Goal: Transaction & Acquisition: Obtain resource

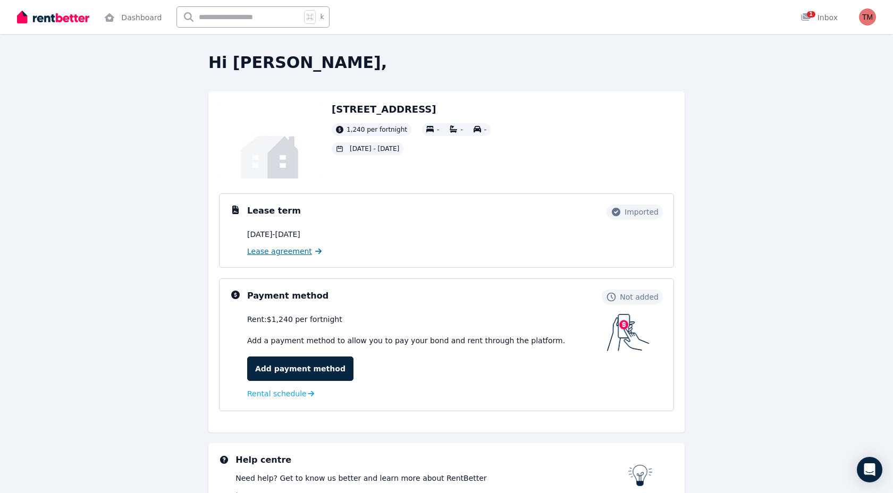
click at [308, 251] on link "Lease agreement" at bounding box center [284, 251] width 74 height 11
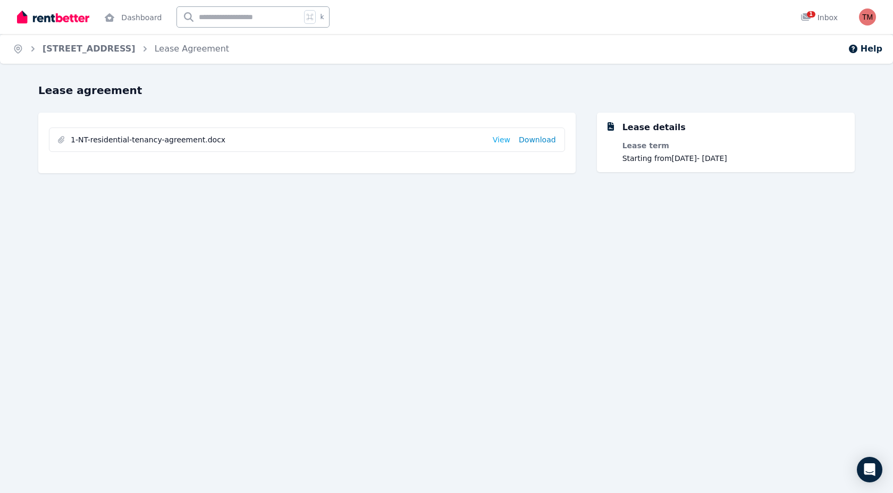
click at [539, 143] on link "Download" at bounding box center [537, 139] width 37 height 11
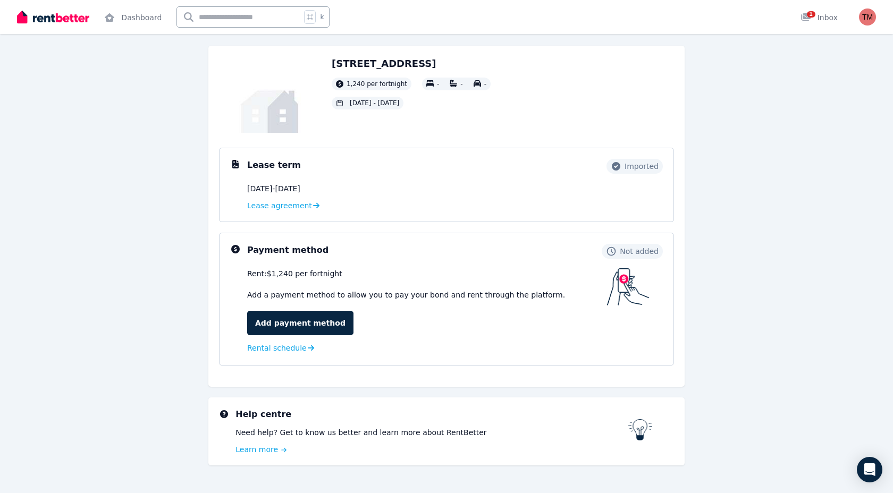
scroll to position [45, 0]
click at [271, 205] on span "Lease agreement" at bounding box center [279, 206] width 65 height 11
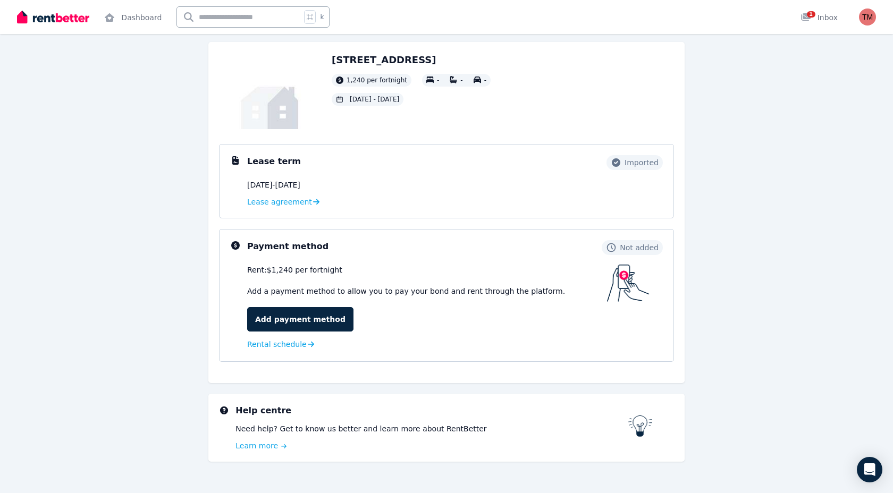
scroll to position [50, 0]
click at [638, 162] on span "Imported" at bounding box center [642, 161] width 34 height 11
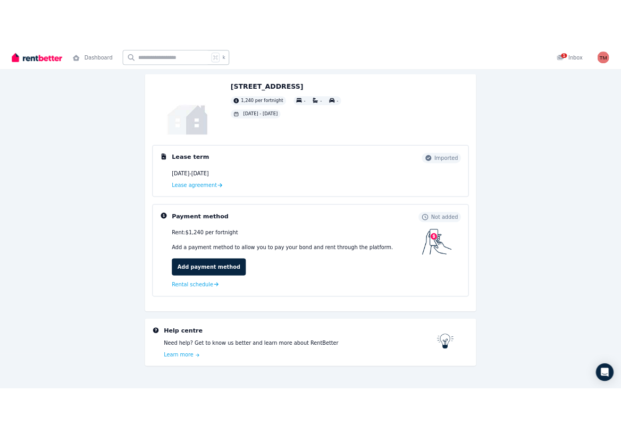
scroll to position [0, 0]
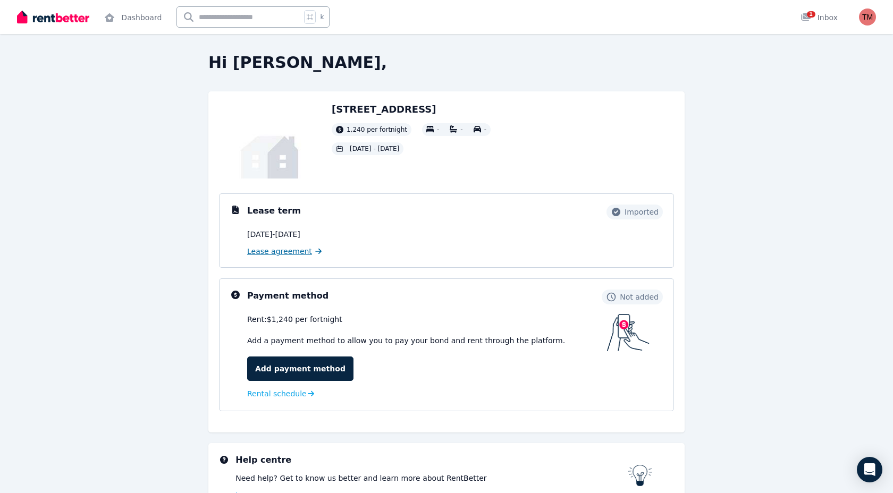
click at [292, 252] on span "Lease agreement" at bounding box center [279, 251] width 65 height 11
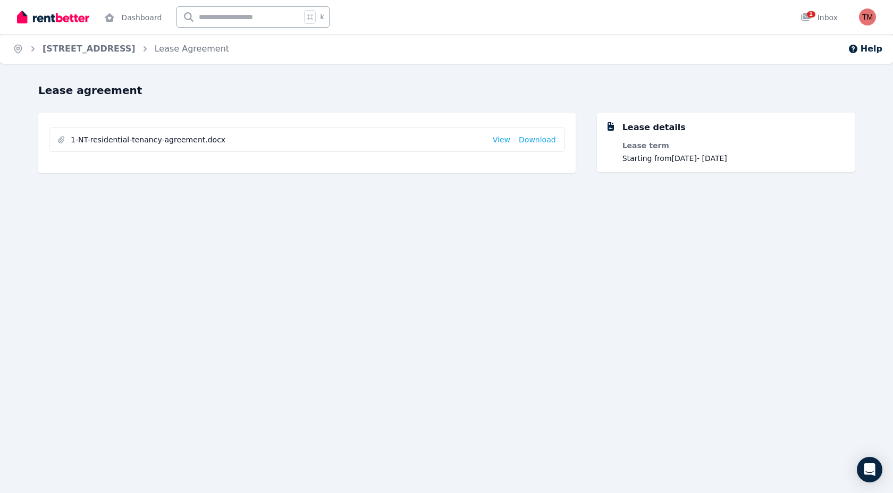
click at [524, 260] on div "Home [STREET_ADDRESS][GEOGRAPHIC_DATA] Lease Agreement Help Lease agreement 1-N…" at bounding box center [446, 246] width 893 height 493
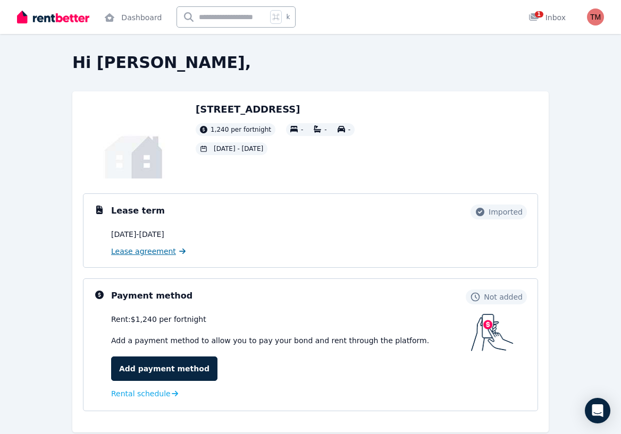
click at [153, 249] on span "Lease agreement" at bounding box center [143, 251] width 65 height 11
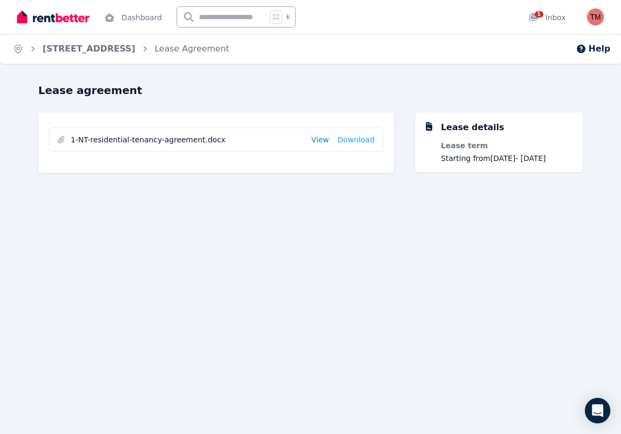
click at [319, 140] on link "View" at bounding box center [320, 139] width 18 height 11
